Goal: Task Accomplishment & Management: Use online tool/utility

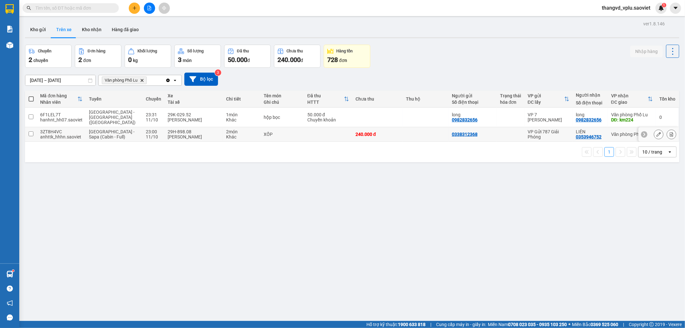
click at [185, 129] on div "29H-898.08" at bounding box center [194, 131] width 52 height 5
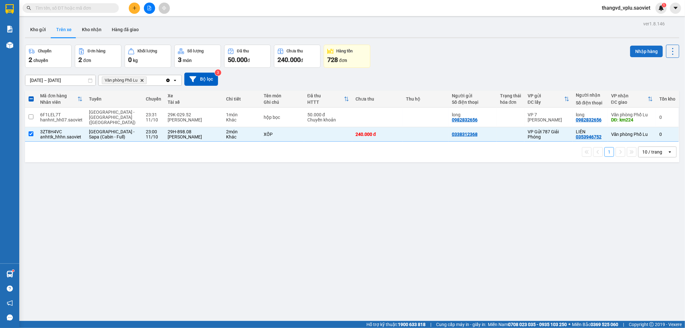
click at [631, 48] on button "Nhập hàng" at bounding box center [646, 52] width 33 height 12
checkbox input "false"
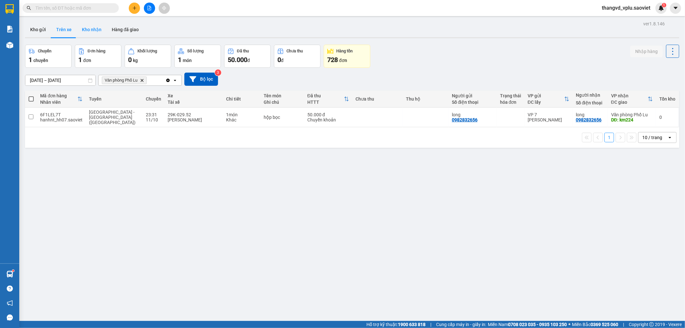
click at [91, 34] on button "Kho nhận" at bounding box center [92, 29] width 30 height 15
type input "[DATE] – [DATE]"
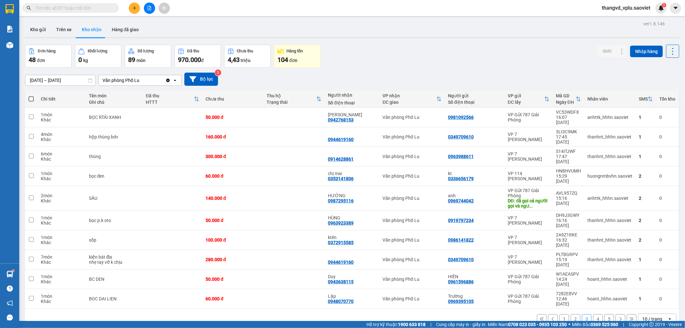
click at [559, 314] on button "1" at bounding box center [564, 319] width 10 height 10
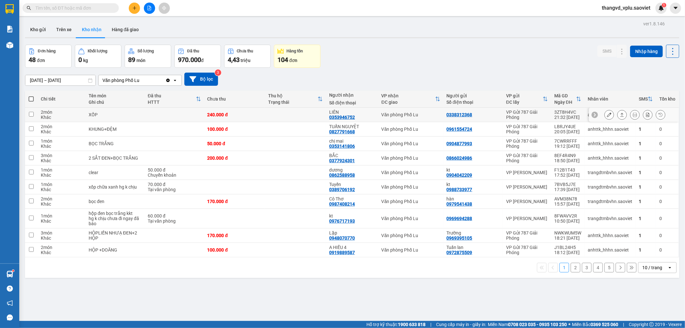
click at [165, 114] on td at bounding box center [173, 115] width 59 height 14
checkbox input "true"
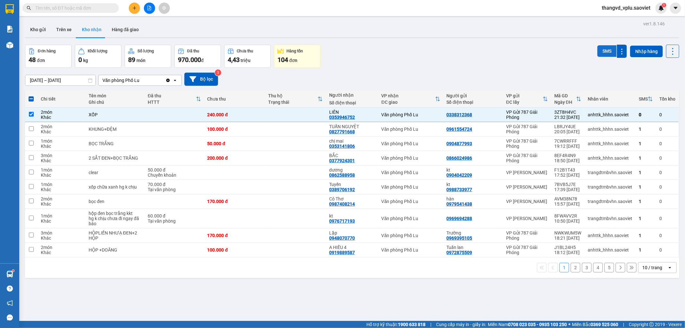
click at [597, 52] on button "SMS" at bounding box center [606, 51] width 19 height 12
